Goal: Task Accomplishment & Management: Manage account settings

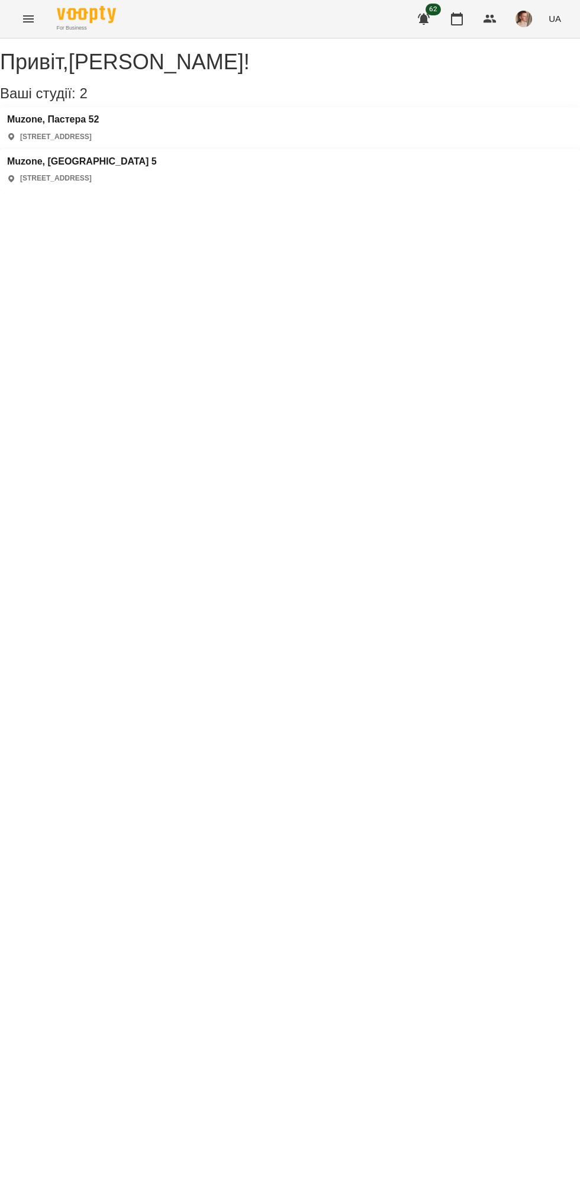
click at [79, 179] on div "Привіт , [PERSON_NAME] ! Ваші студії: 2 Muzone, [GEOGRAPHIC_DATA][STREET_ADDRES…" at bounding box center [290, 114] width 580 height 152
click at [69, 125] on h3 "Muzone, Пастера 52" at bounding box center [53, 119] width 92 height 11
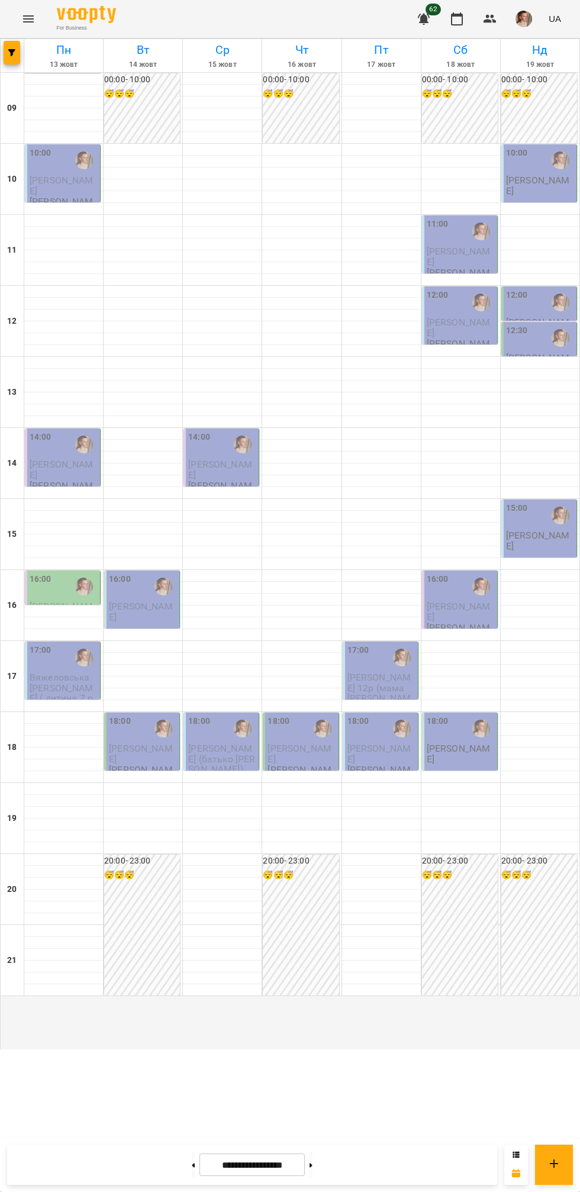
click at [192, 1165] on icon at bounding box center [193, 1165] width 3 height 4
type input "**********"
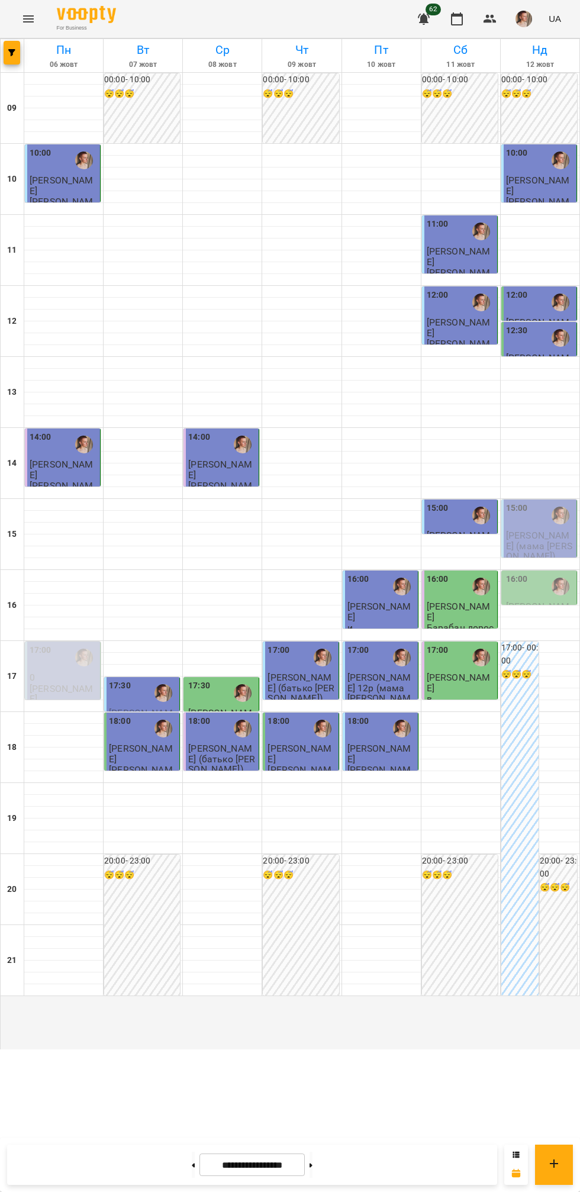
click at [541, 633] on span "[PERSON_NAME] ( мама [PERSON_NAME])" at bounding box center [538, 617] width 64 height 32
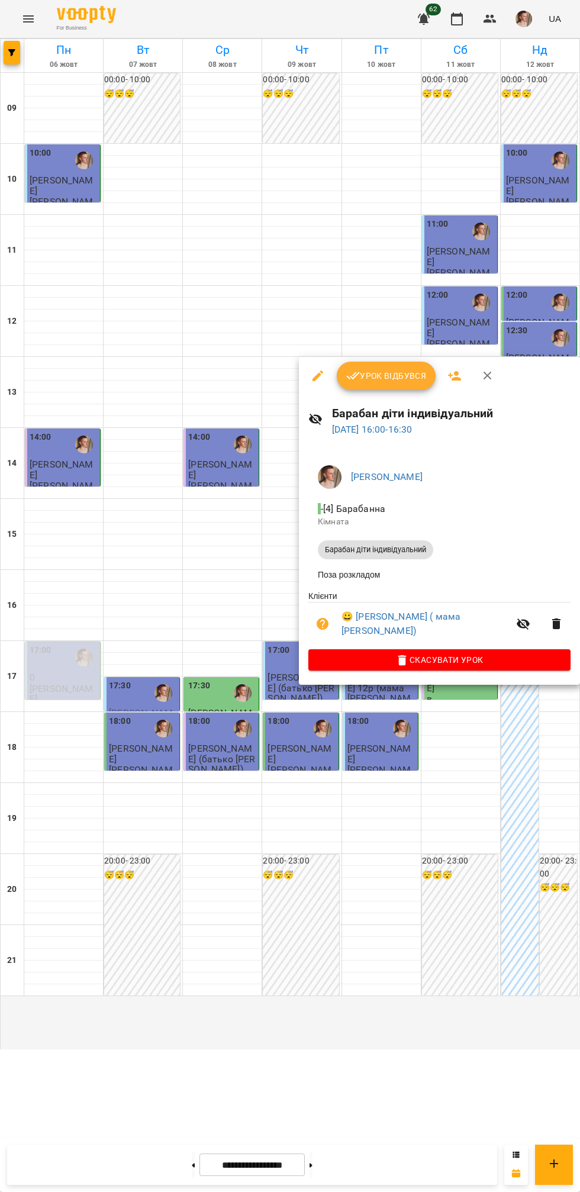
click at [353, 965] on div at bounding box center [290, 596] width 580 height 1192
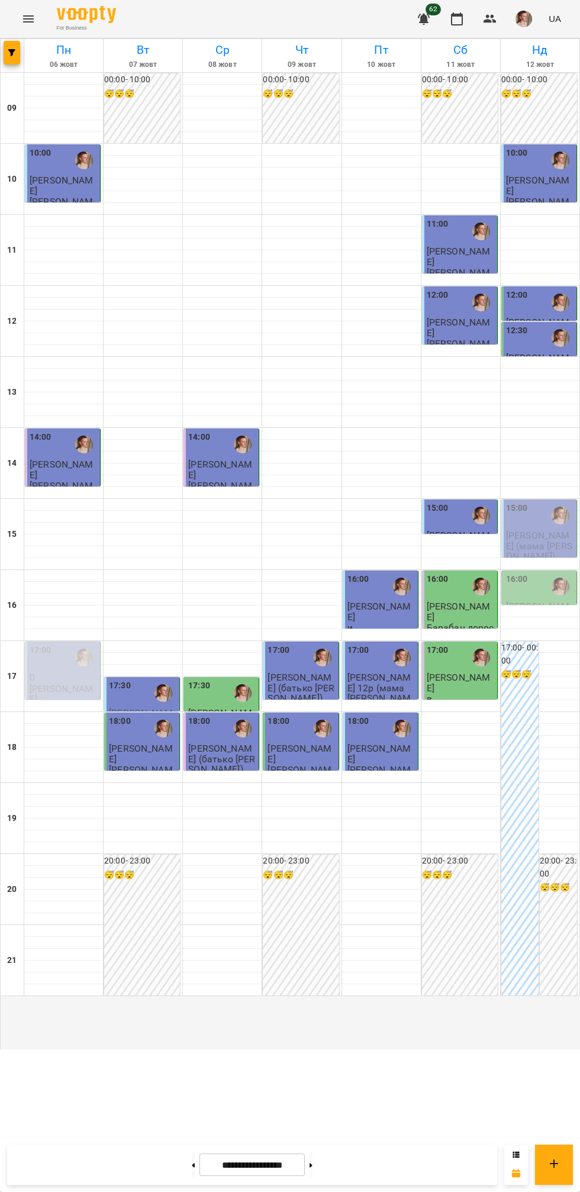
click at [565, 524] on img "Михайло" at bounding box center [561, 516] width 18 height 18
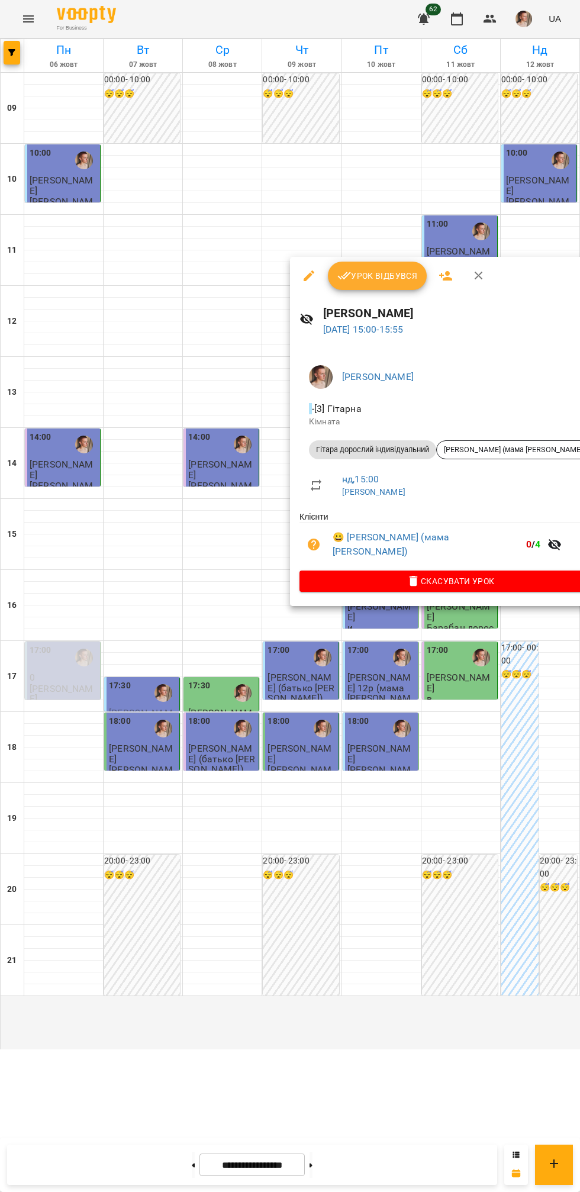
click at [423, 910] on div at bounding box center [290, 596] width 580 height 1192
